Goal: Find specific page/section: Find specific page/section

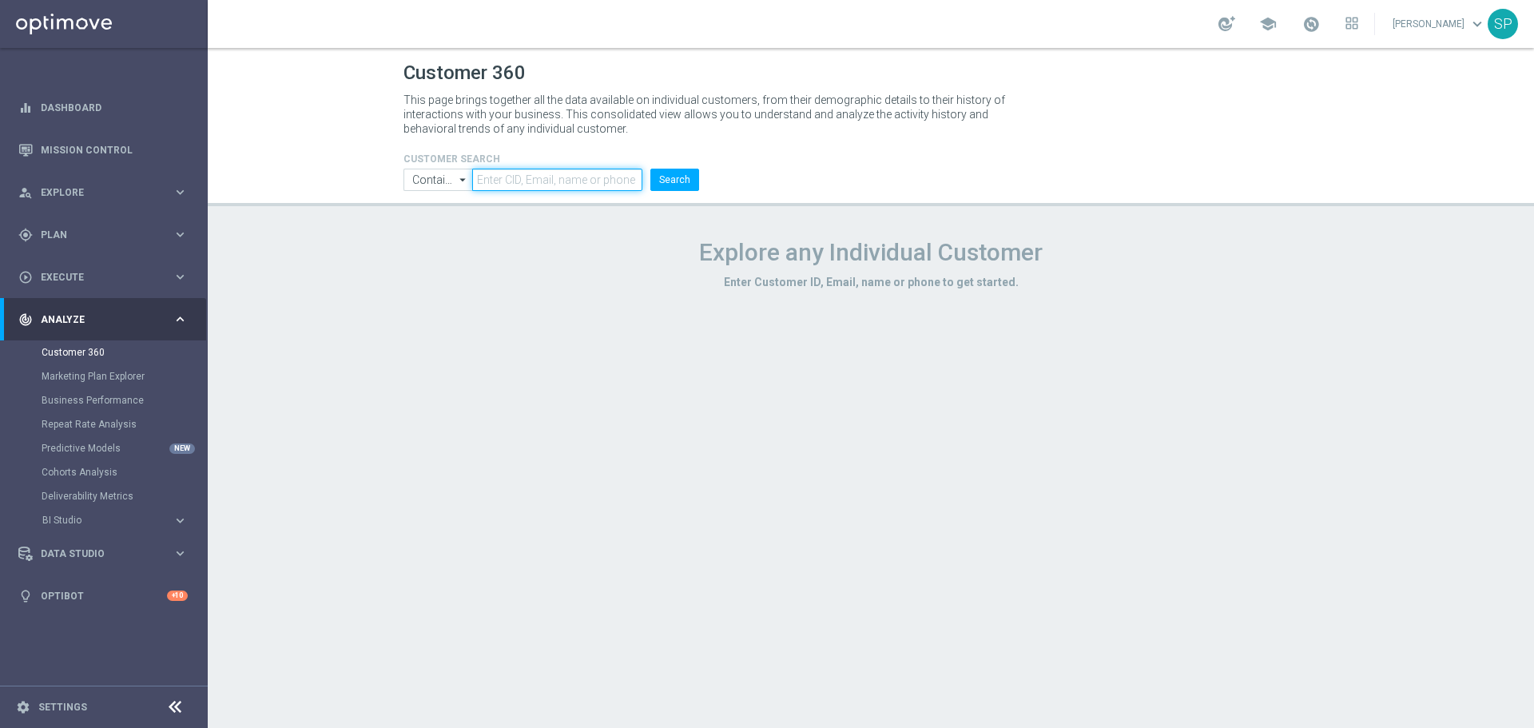
drag, startPoint x: 514, startPoint y: 171, endPoint x: 506, endPoint y: 177, distance: 9.8
paste input "1188067"
type input "1188067"
click at [672, 183] on button "Search" at bounding box center [674, 180] width 49 height 22
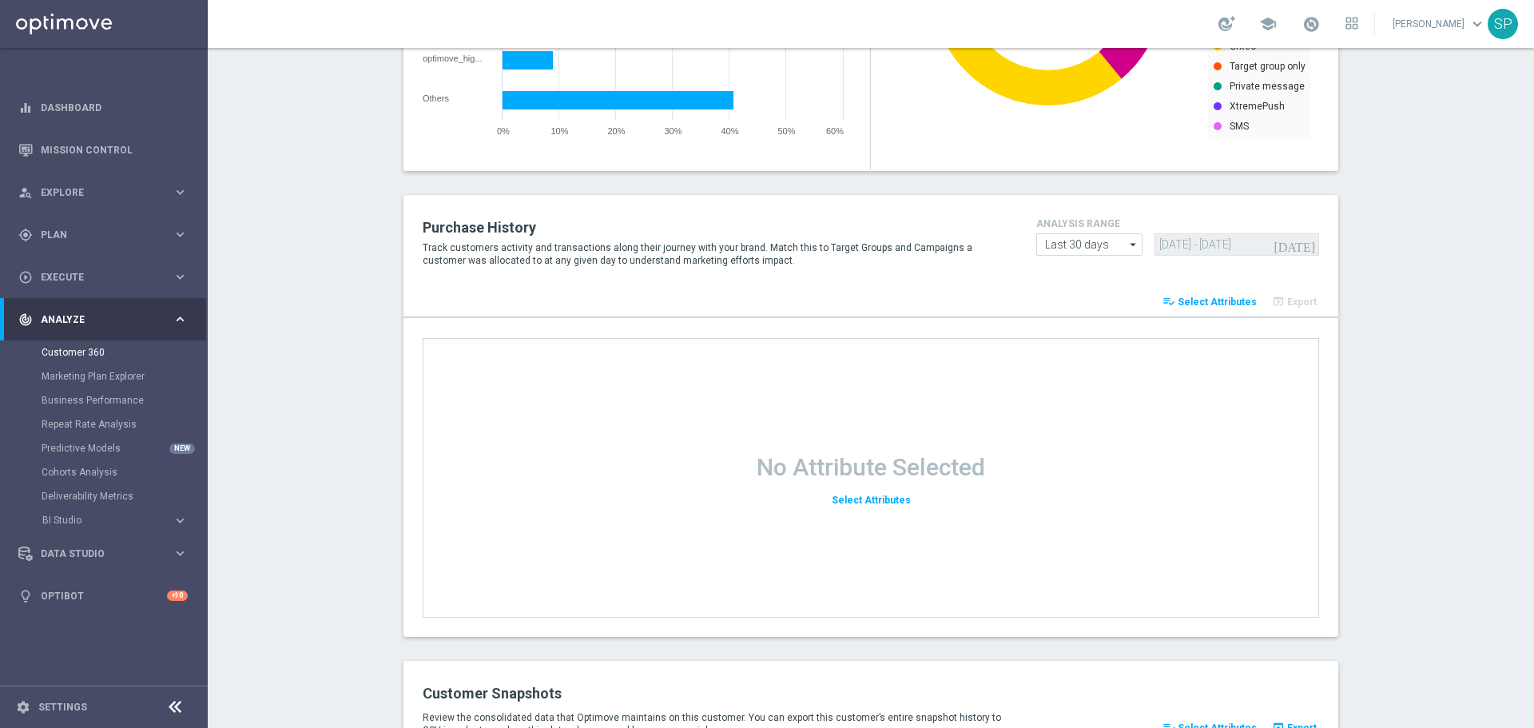
scroll to position [2043, 0]
